Goal: Task Accomplishment & Management: Use online tool/utility

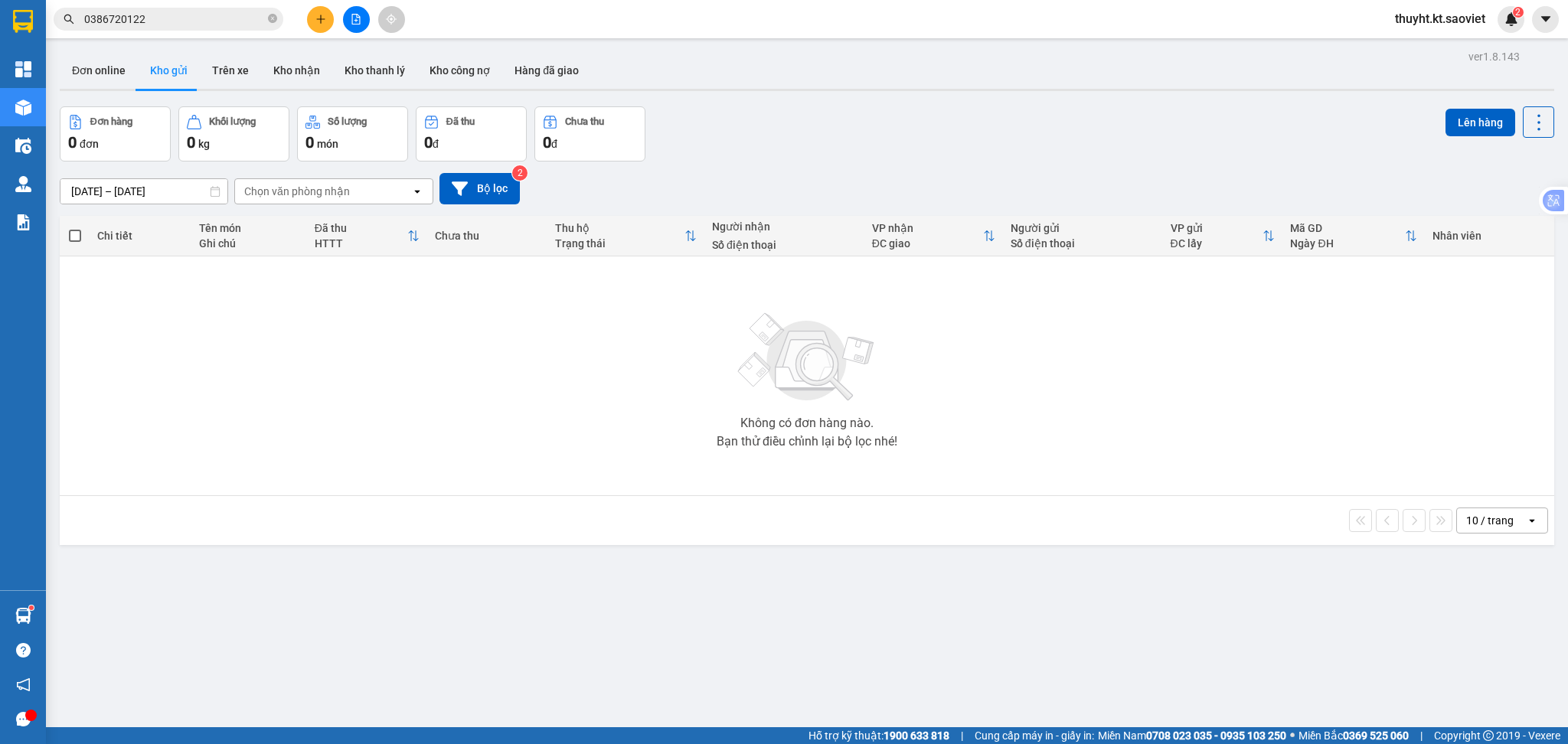
scroll to position [70, 0]
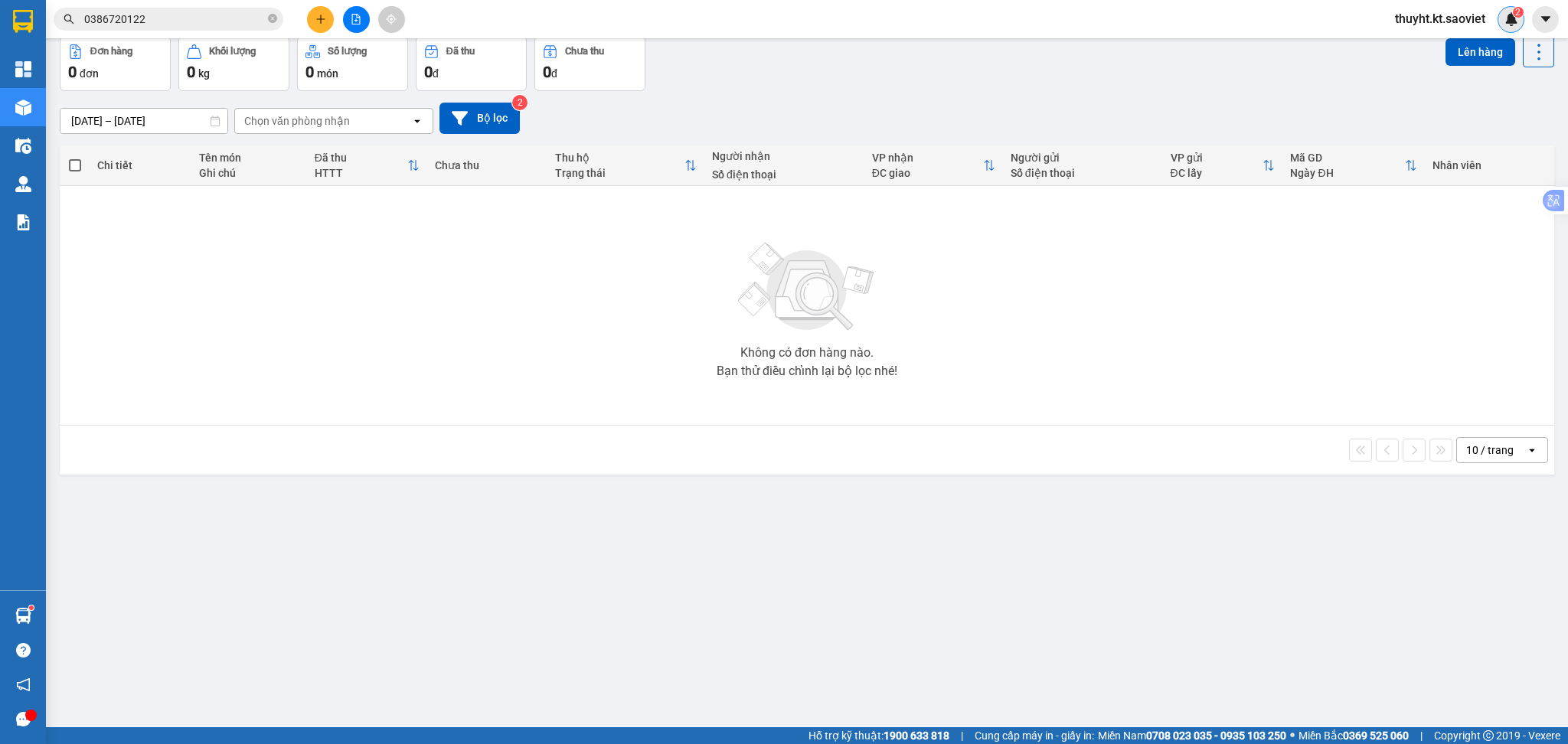
click at [1510, 12] on img at bounding box center [1512, 19] width 13 height 13
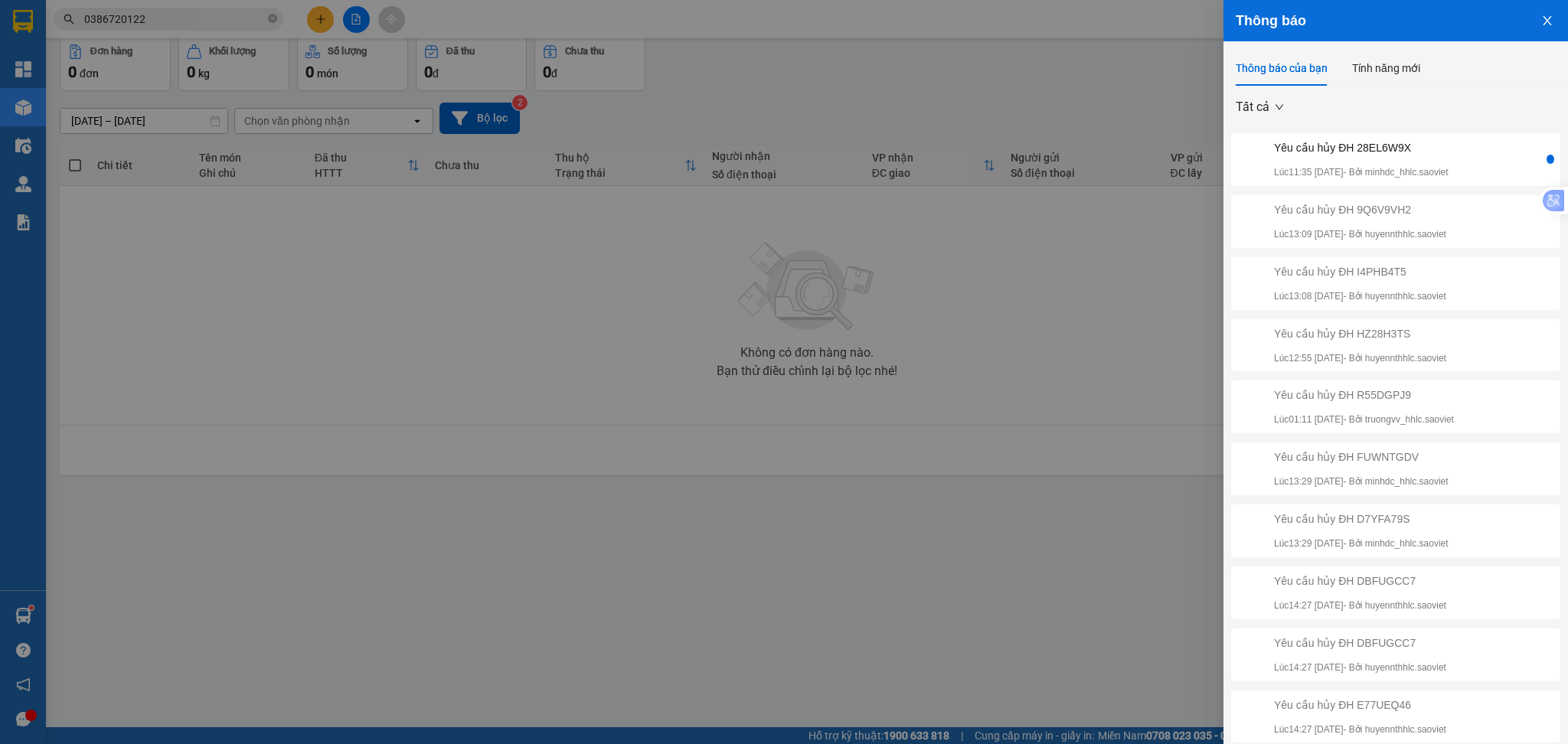
click at [1423, 154] on div "Yêu cầu hủy ĐH 28EL6W9X" at bounding box center [1361, 148] width 174 height 17
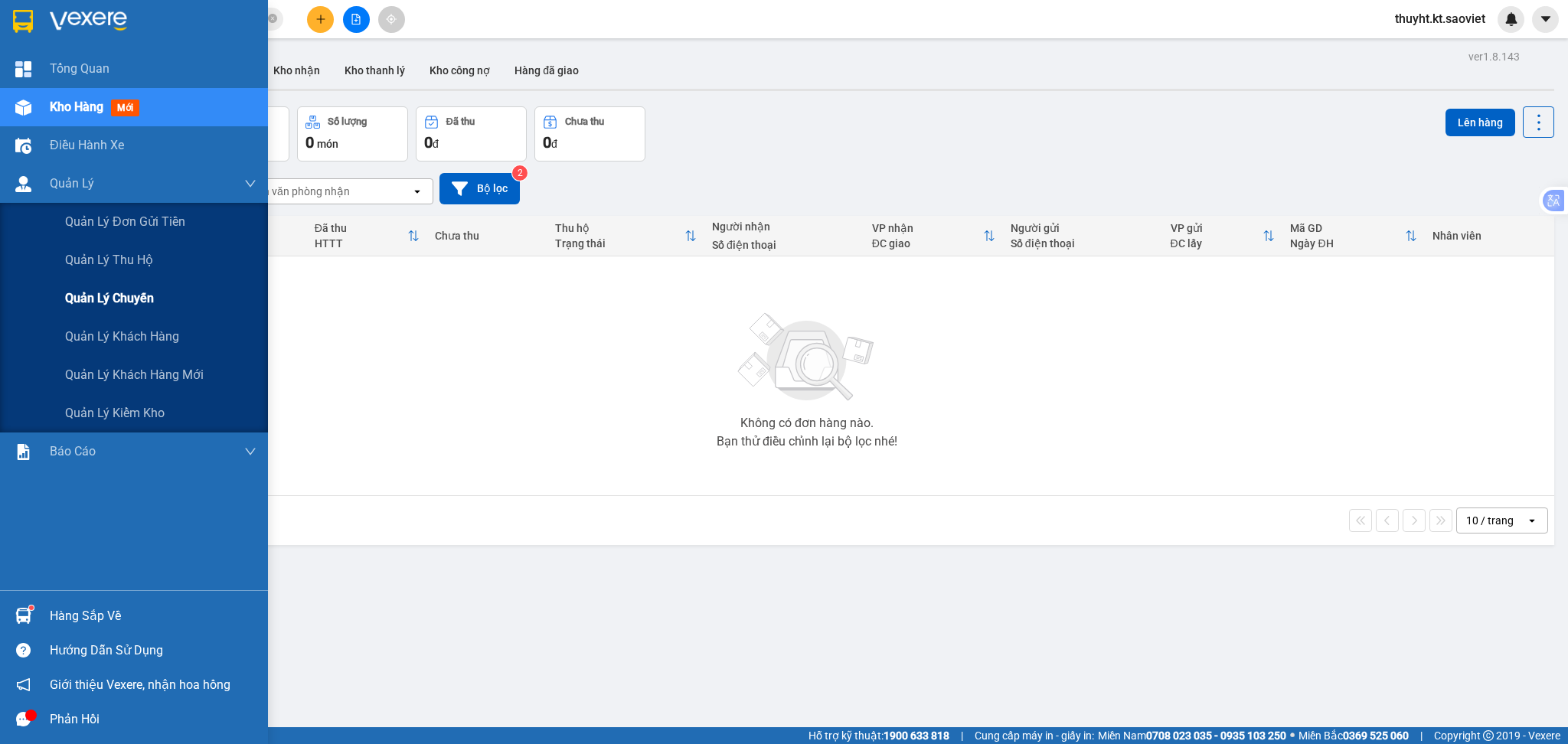
click at [140, 298] on span "Quản lý chuyến" at bounding box center [109, 298] width 89 height 19
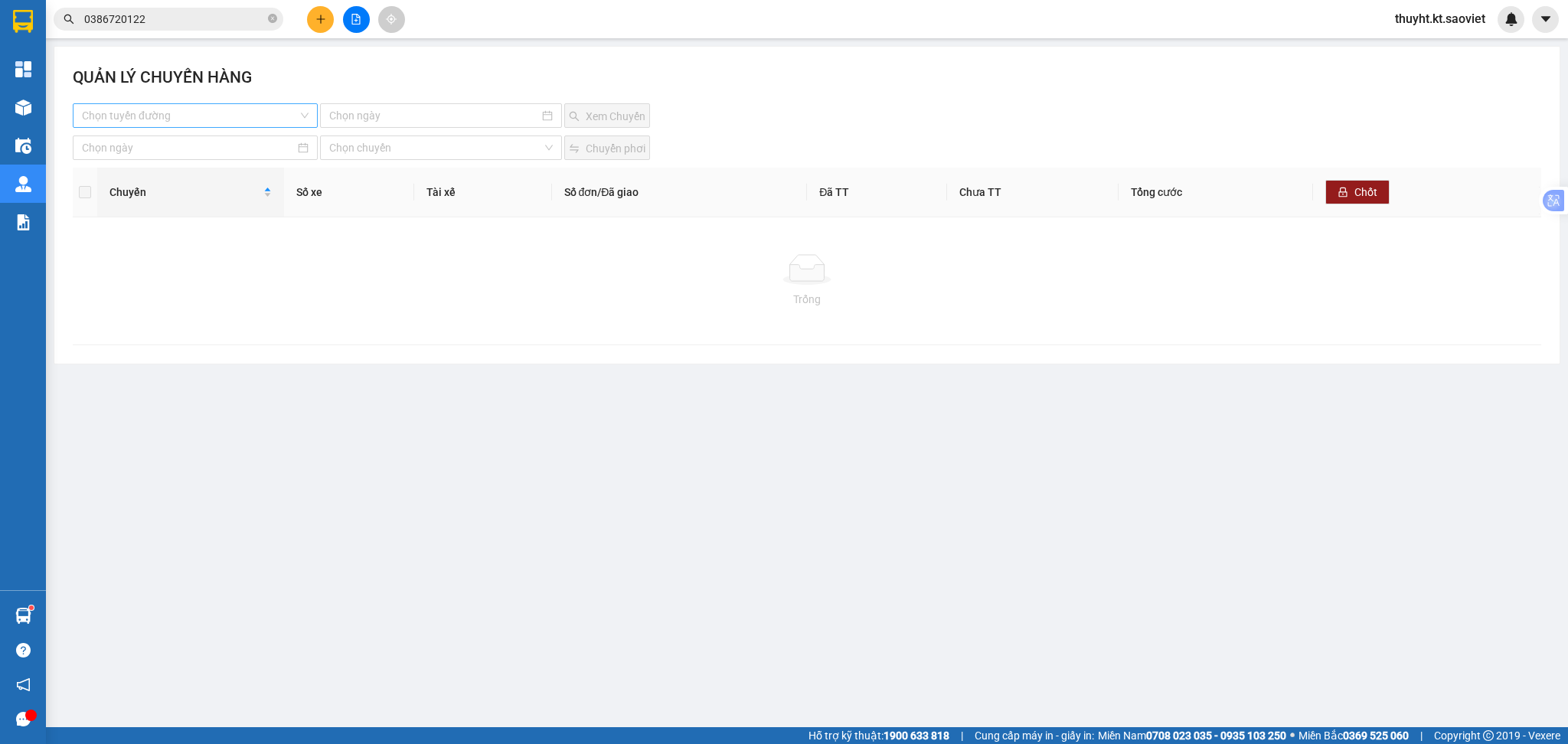
click at [260, 115] on input "search" at bounding box center [190, 115] width 216 height 23
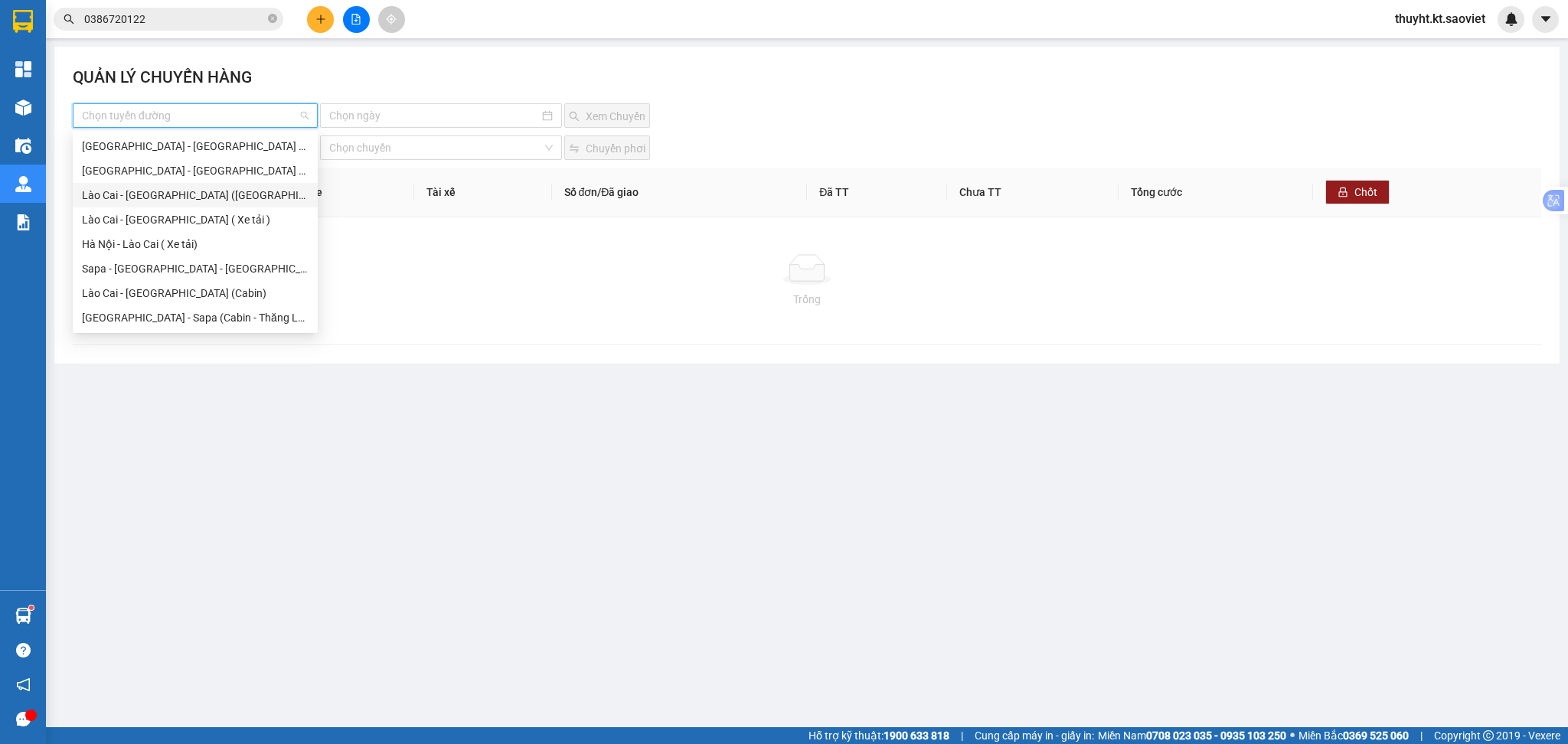
click at [174, 197] on div "Lào Cai - [GEOGRAPHIC_DATA] ([GEOGRAPHIC_DATA])" at bounding box center [195, 195] width 227 height 17
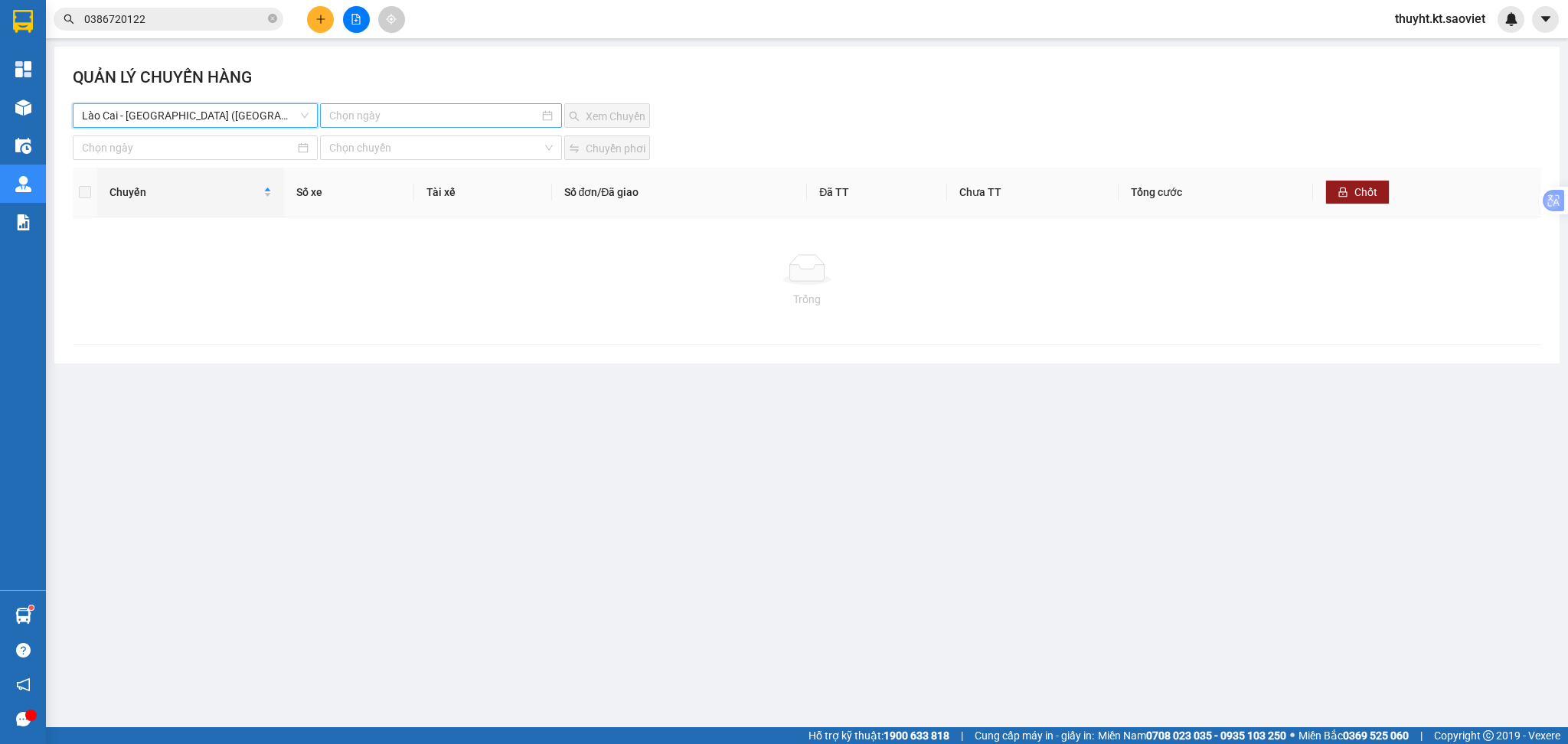
click at [411, 126] on div at bounding box center [441, 116] width 243 height 25
type input "[DATE]"
click at [372, 251] on div "15" at bounding box center [370, 250] width 18 height 18
click at [608, 125] on button "Xem Chuyến" at bounding box center [607, 116] width 86 height 25
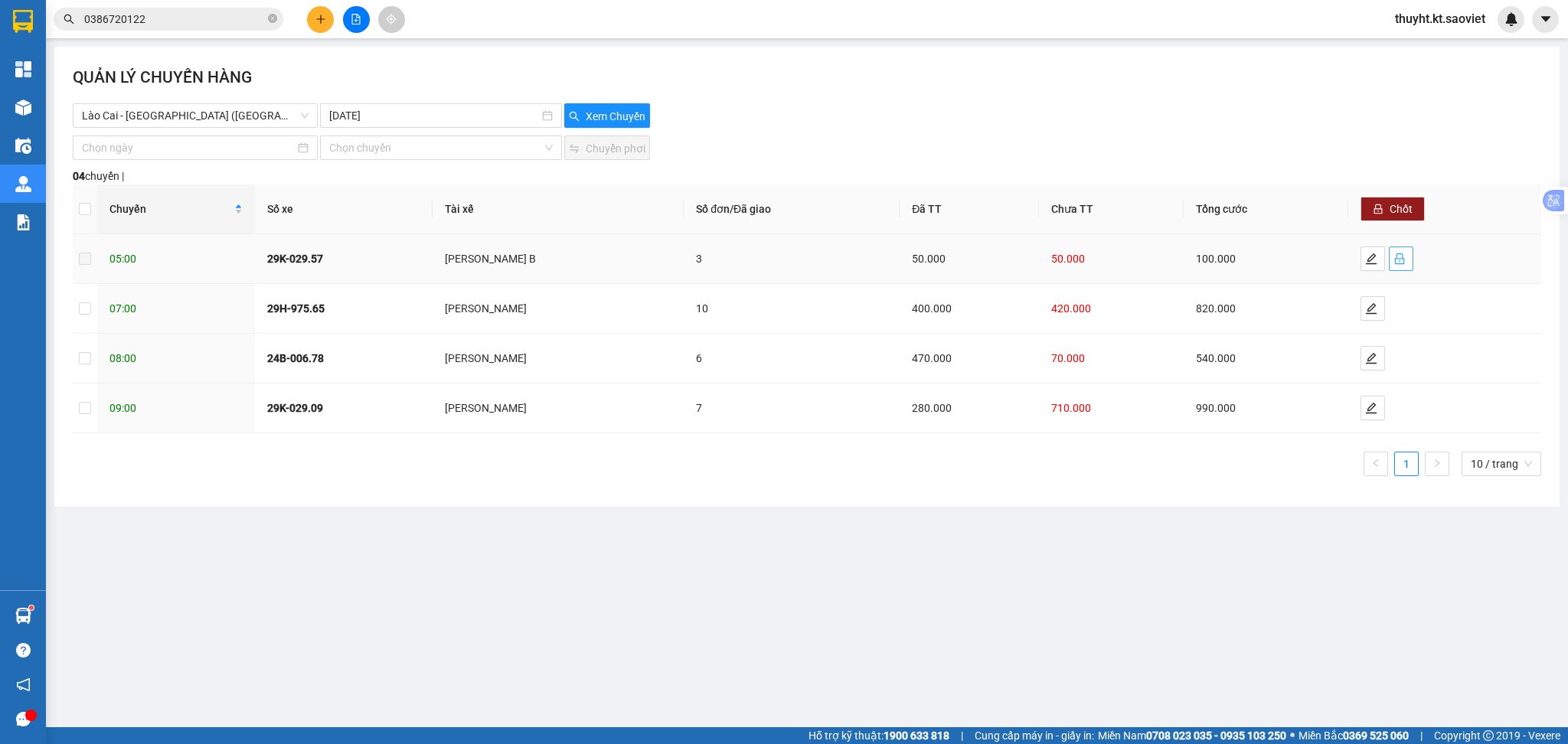
click at [1407, 259] on span "lock" at bounding box center [1401, 258] width 23 height 12
click at [90, 259] on input "checkbox" at bounding box center [85, 258] width 12 height 12
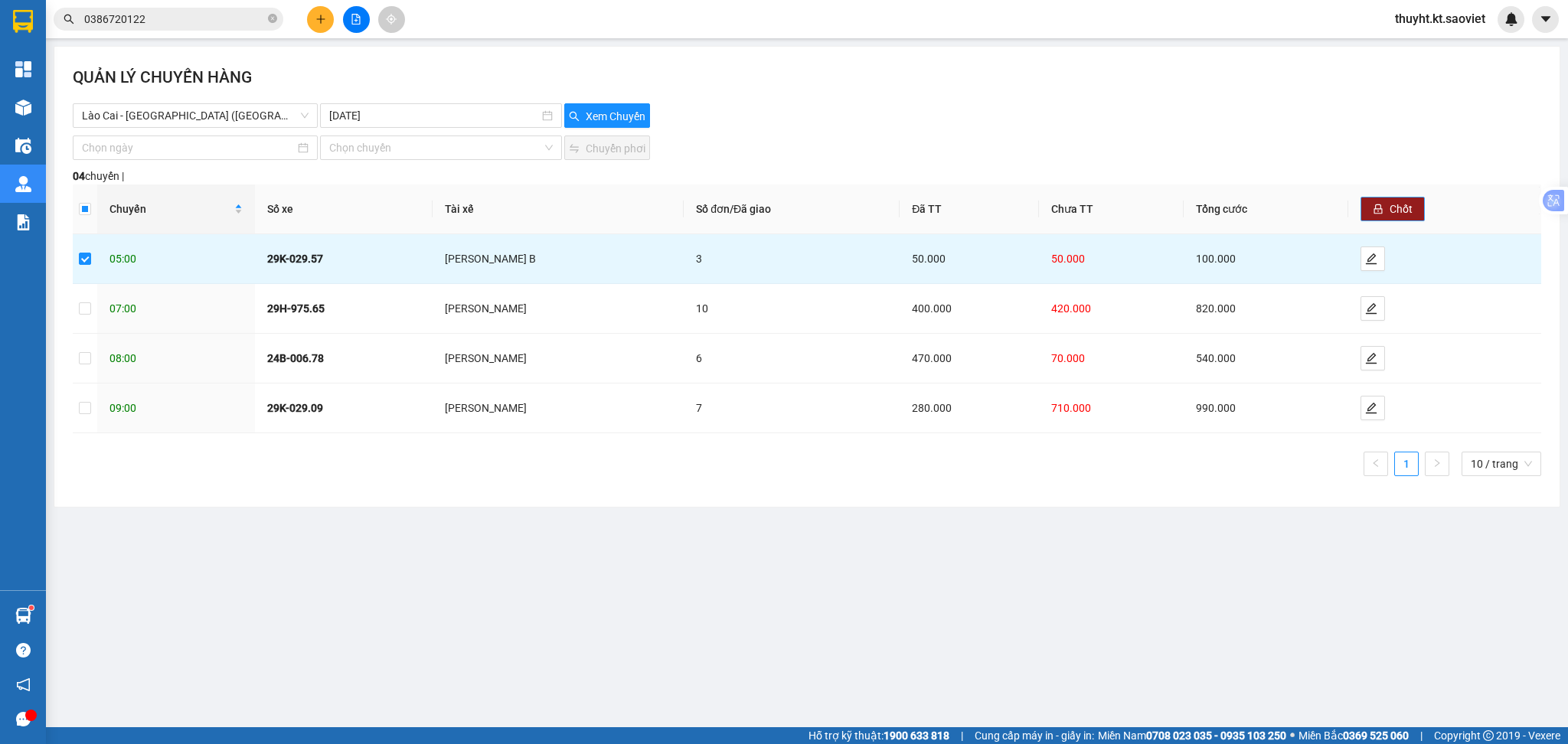
click at [1385, 211] on button "Chốt" at bounding box center [1394, 210] width 65 height 25
checkbox input "false"
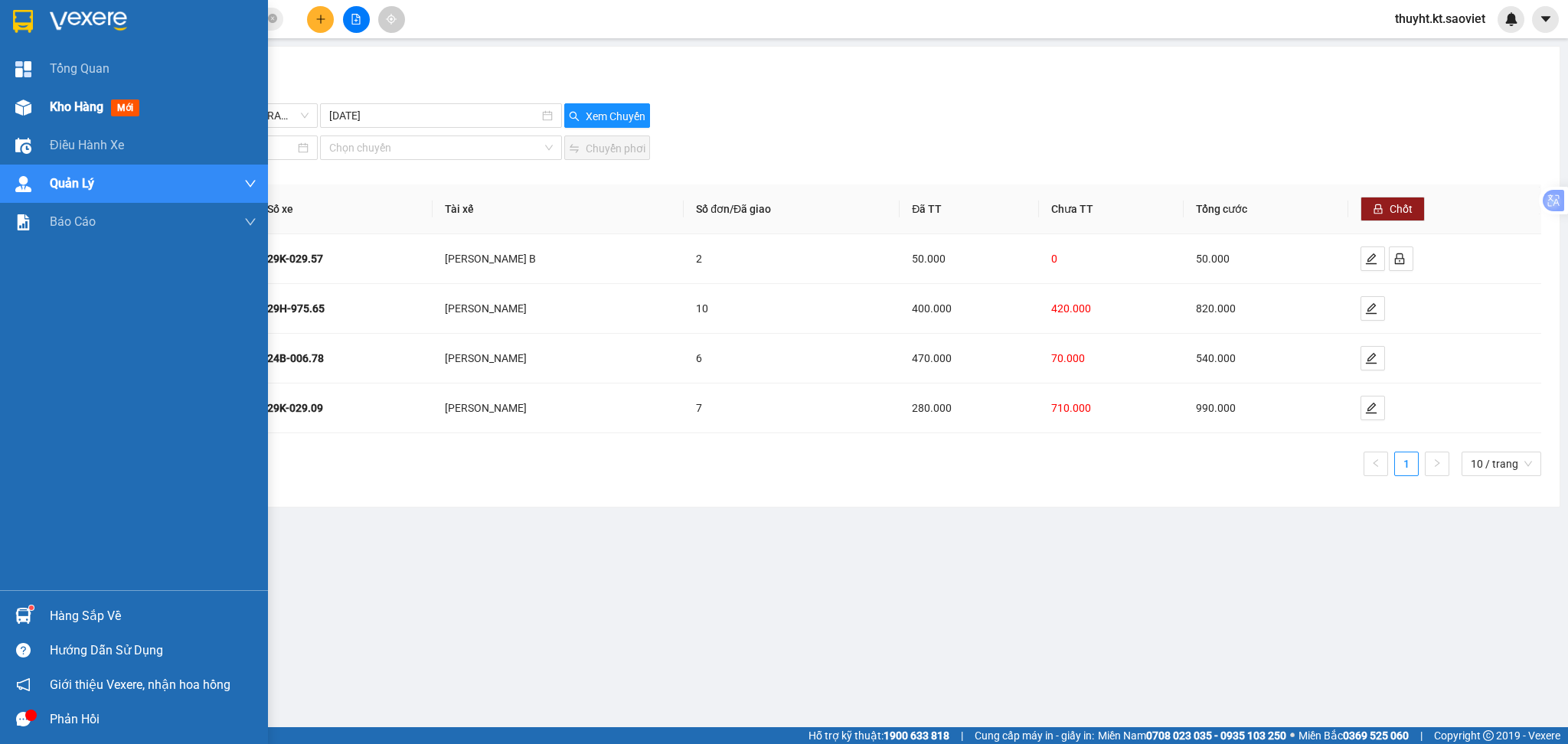
click at [61, 112] on span "Kho hàng" at bounding box center [76, 107] width 53 height 14
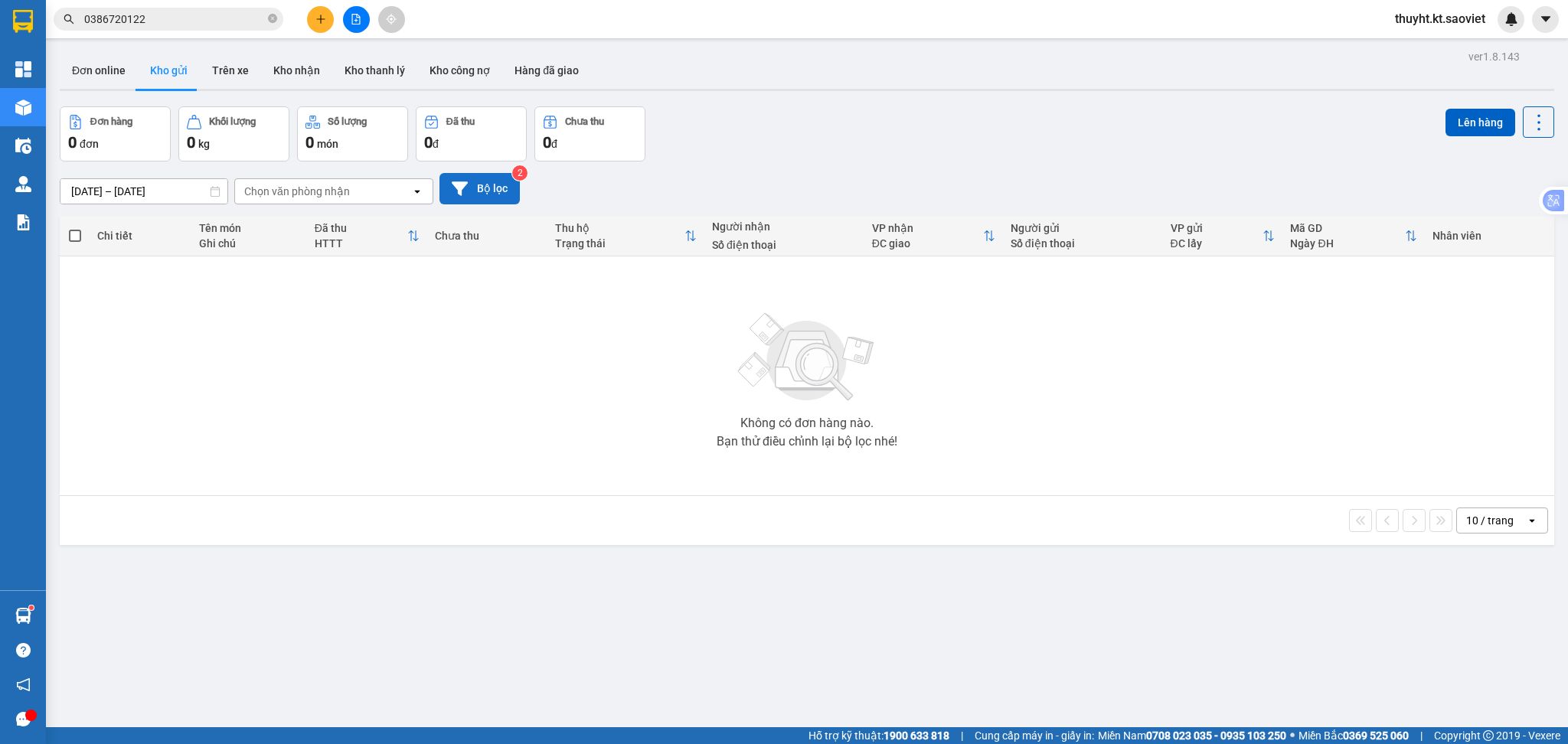
click at [506, 187] on button "Bộ lọc" at bounding box center [479, 189] width 80 height 31
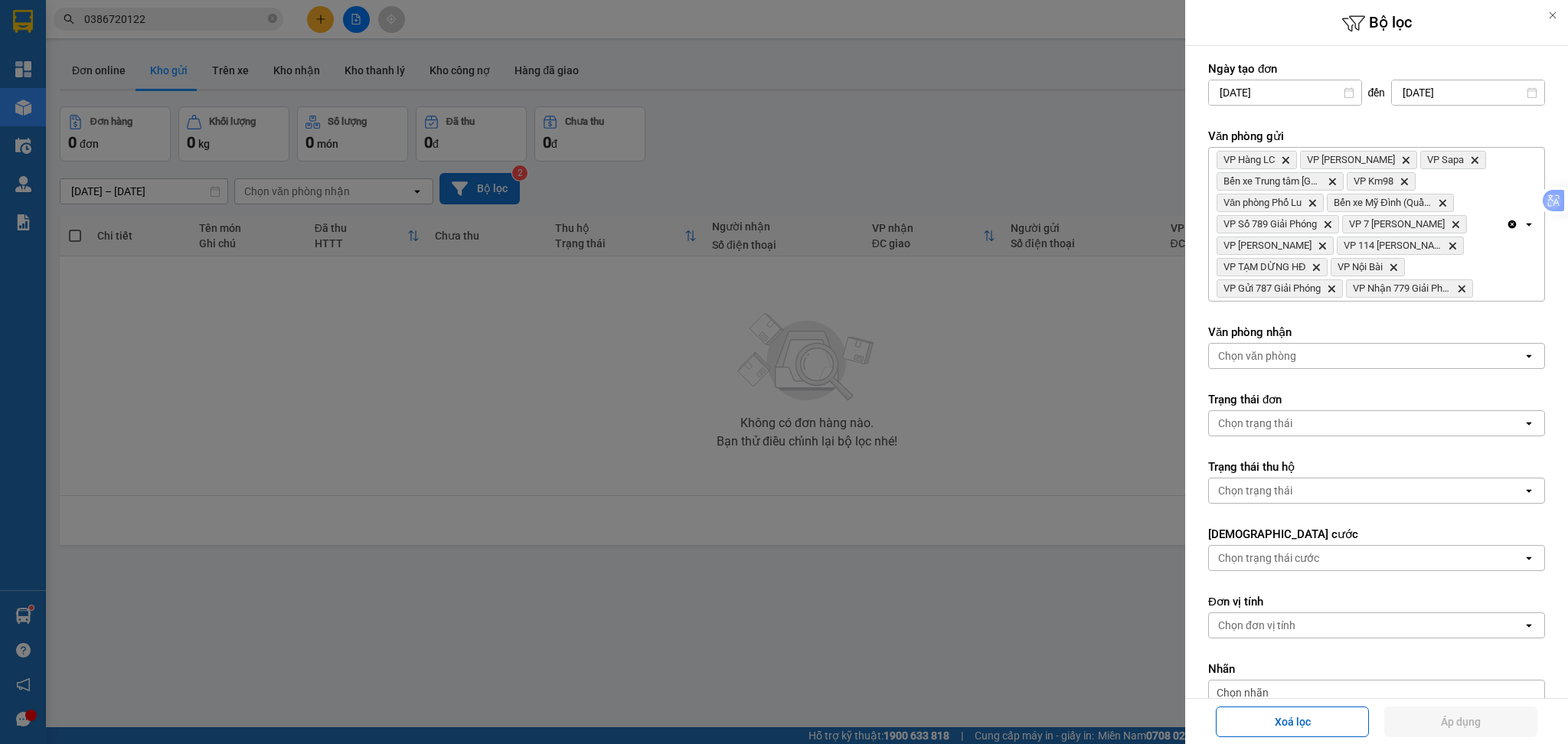
click at [506, 187] on div at bounding box center [784, 372] width 1568 height 744
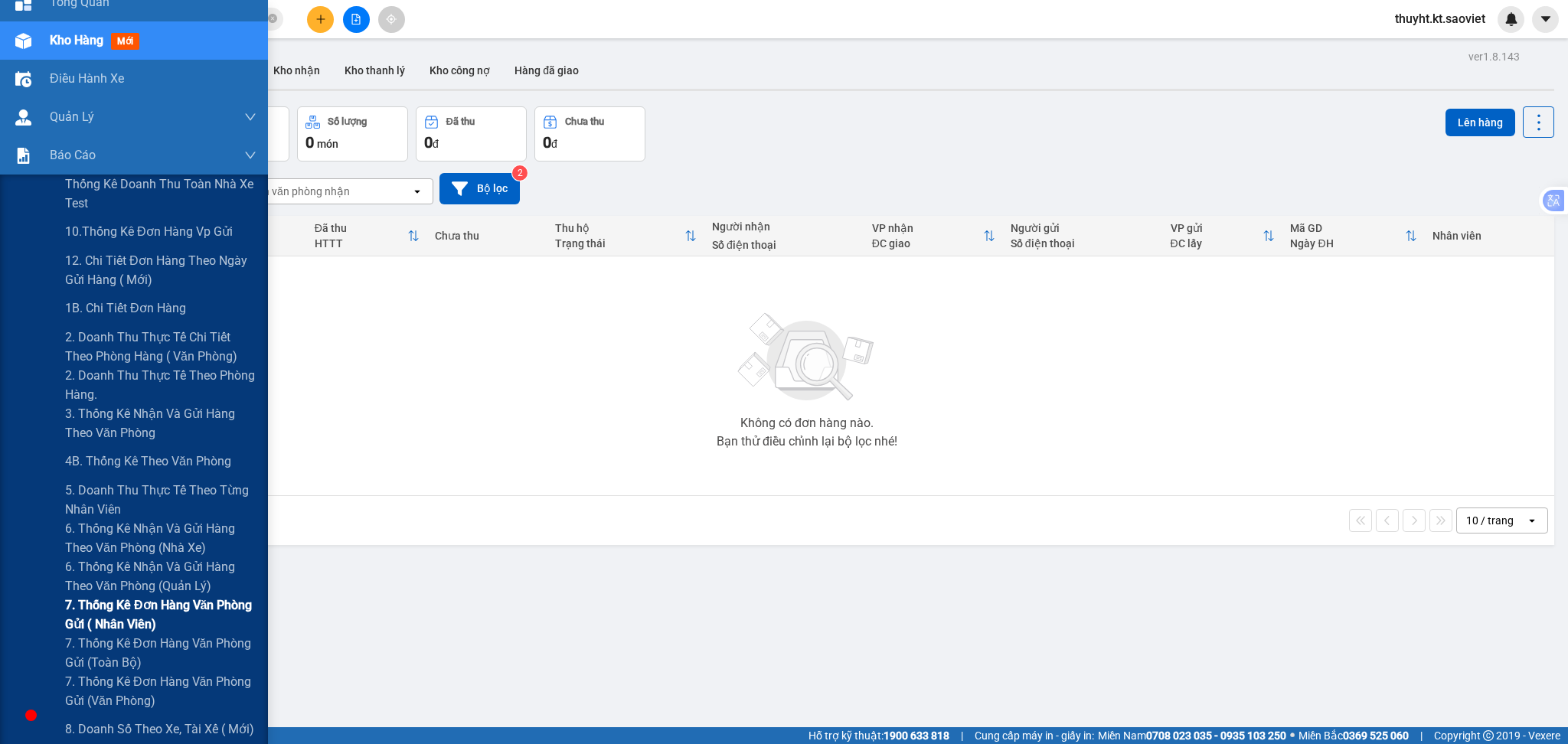
scroll to position [102, 0]
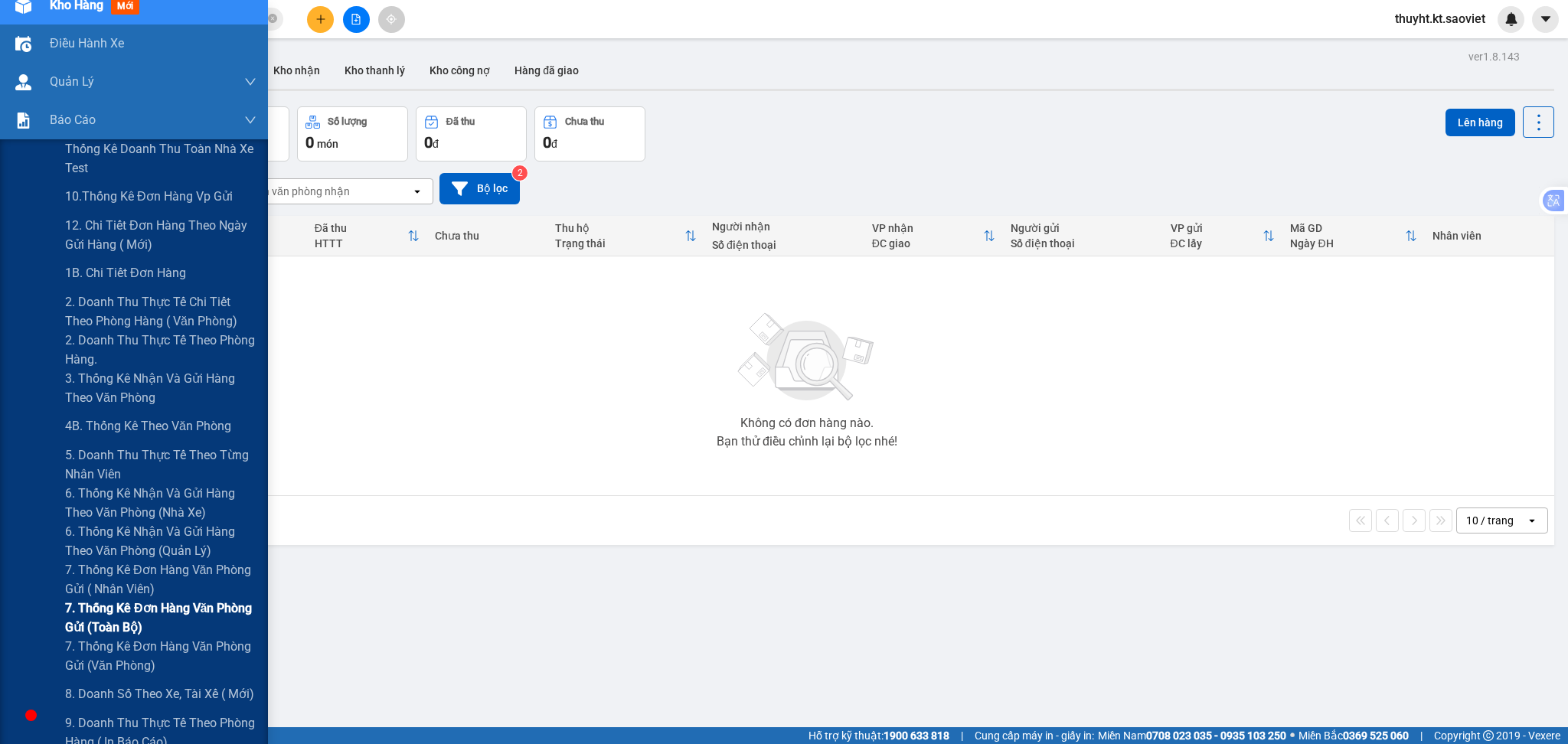
click at [124, 628] on span "7. Thống kê đơn hàng văn phòng gửi (toàn bộ)" at bounding box center [160, 618] width 191 height 38
